Goal: Navigation & Orientation: Find specific page/section

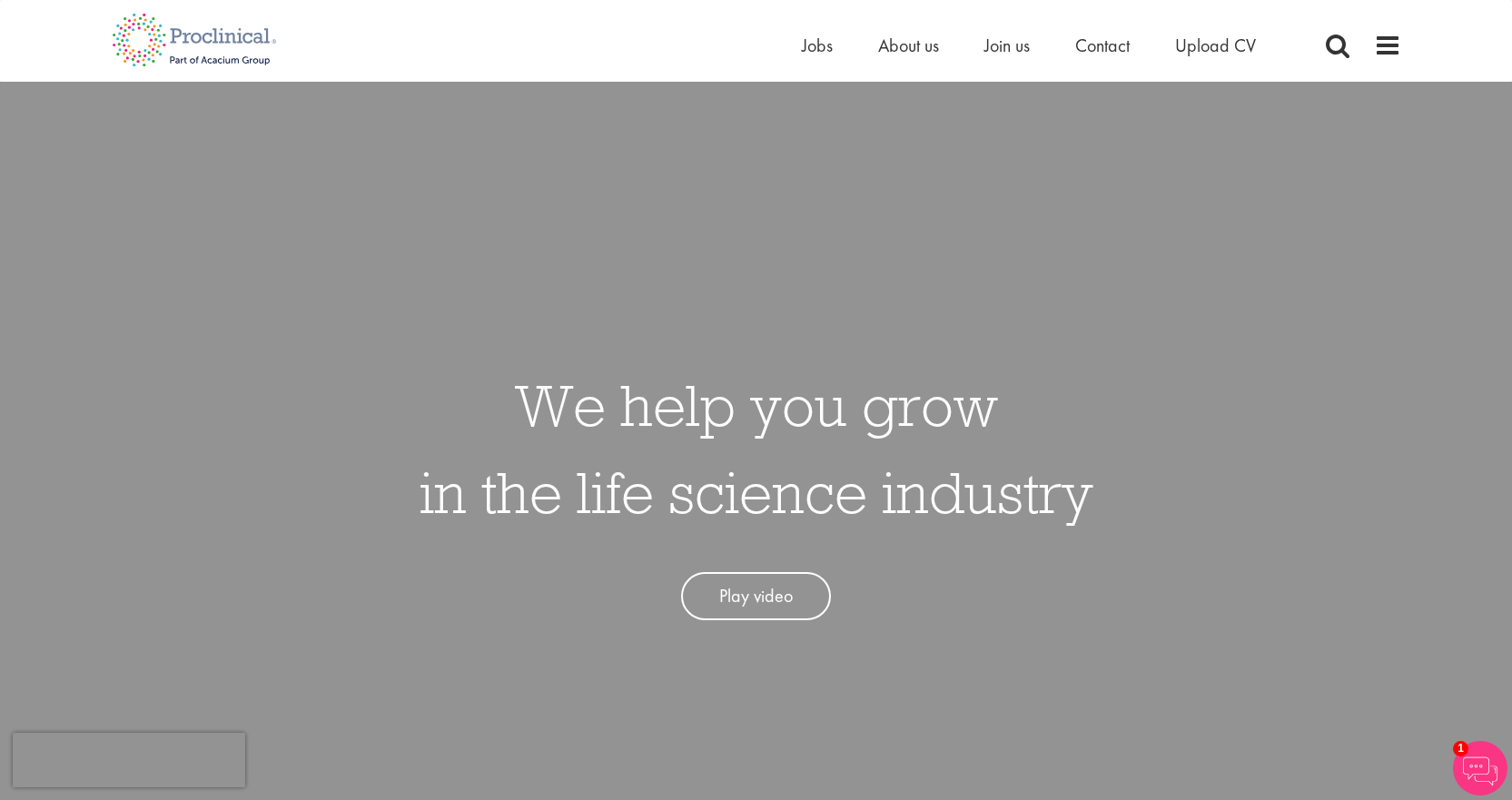
click at [602, 29] on div "Home Jobs About us Join us Contact Upload CV" at bounding box center [749, 34] width 1303 height 68
click at [829, 41] on span "Jobs" at bounding box center [817, 45] width 31 height 23
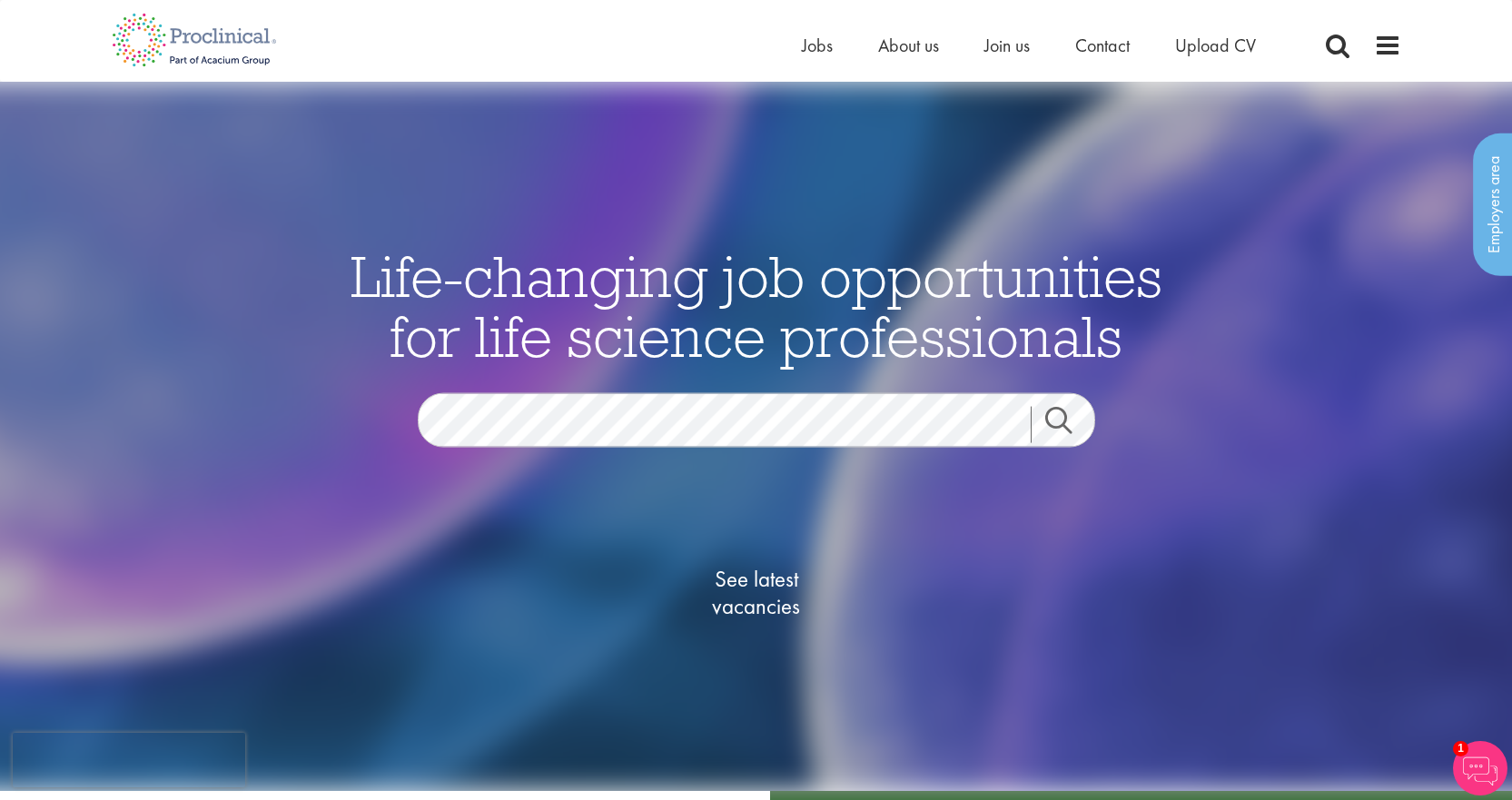
click at [1491, 763] on img at bounding box center [1481, 768] width 55 height 55
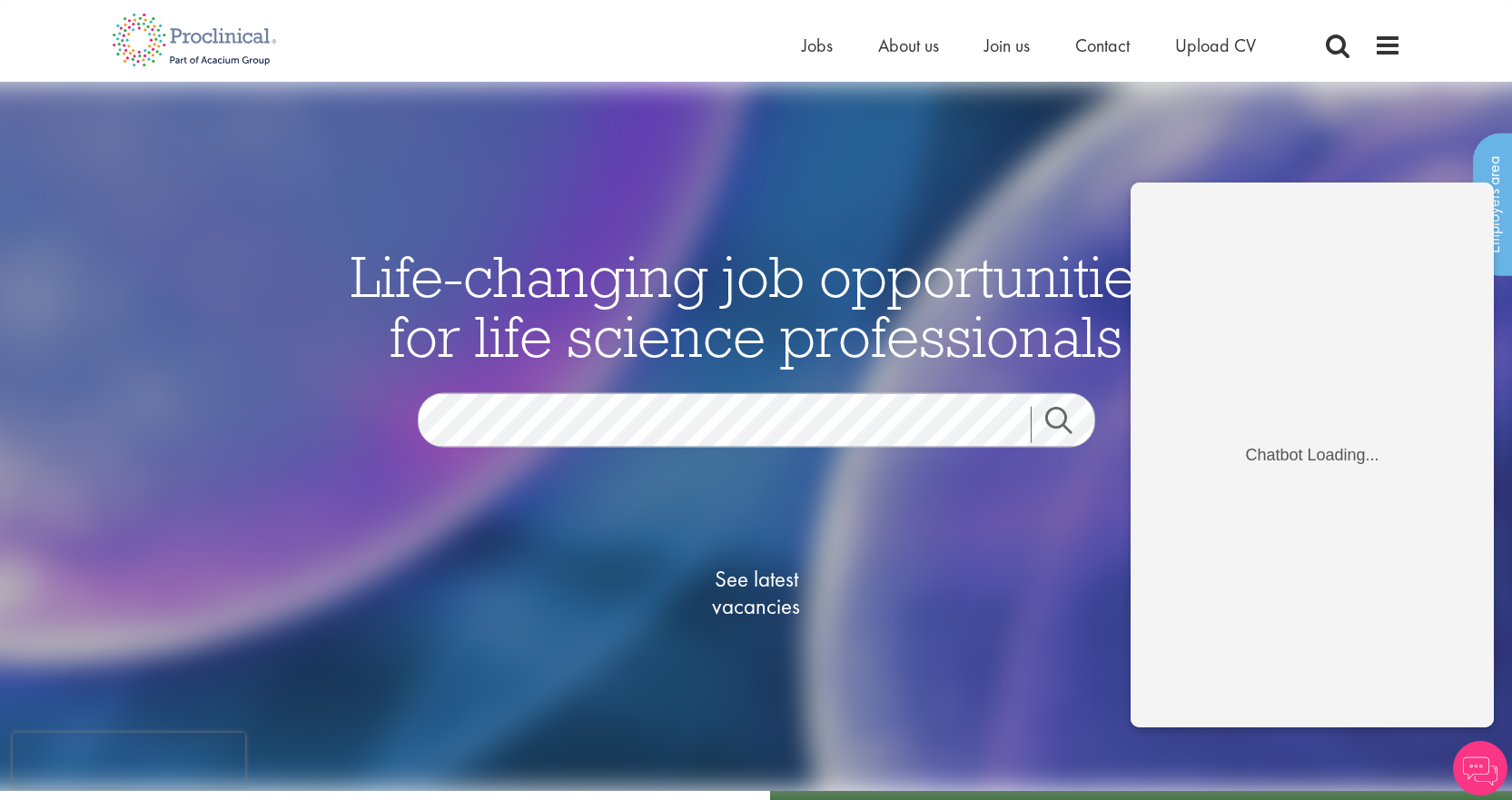
click at [920, 191] on img at bounding box center [756, 437] width 1612 height 709
